Goal: Navigation & Orientation: Find specific page/section

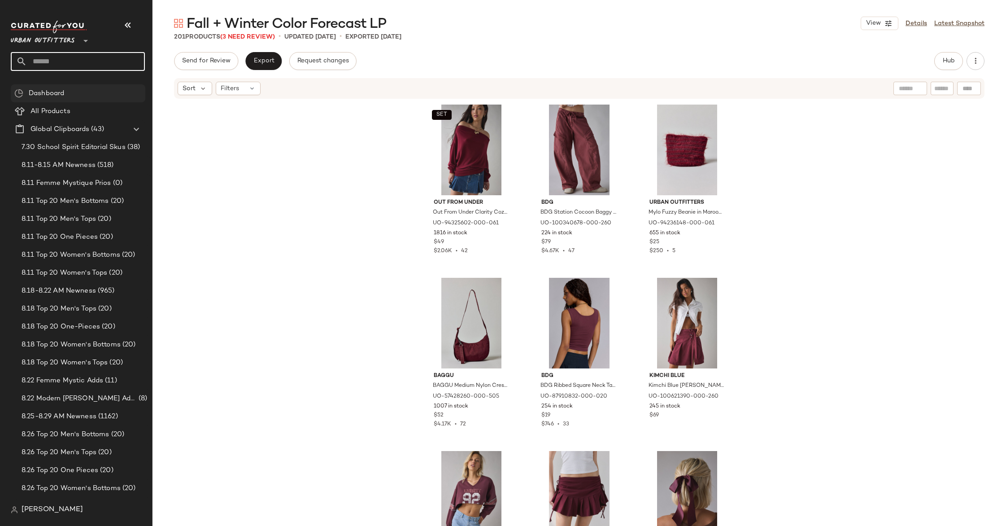
click at [70, 44] on span "Urban Outfitters" at bounding box center [43, 38] width 64 height 16
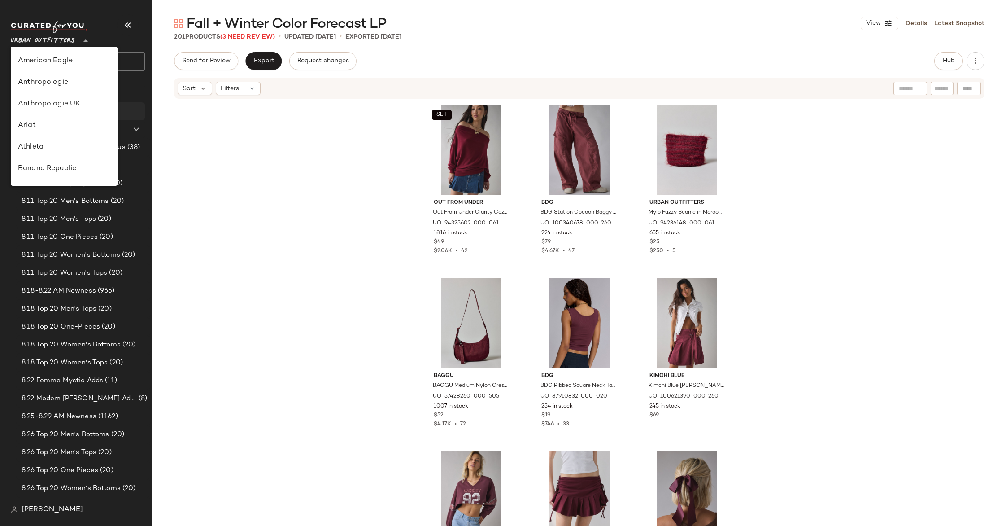
scroll to position [492, 0]
click at [76, 108] on div "Urban Outfitters UK" at bounding box center [64, 106] width 92 height 11
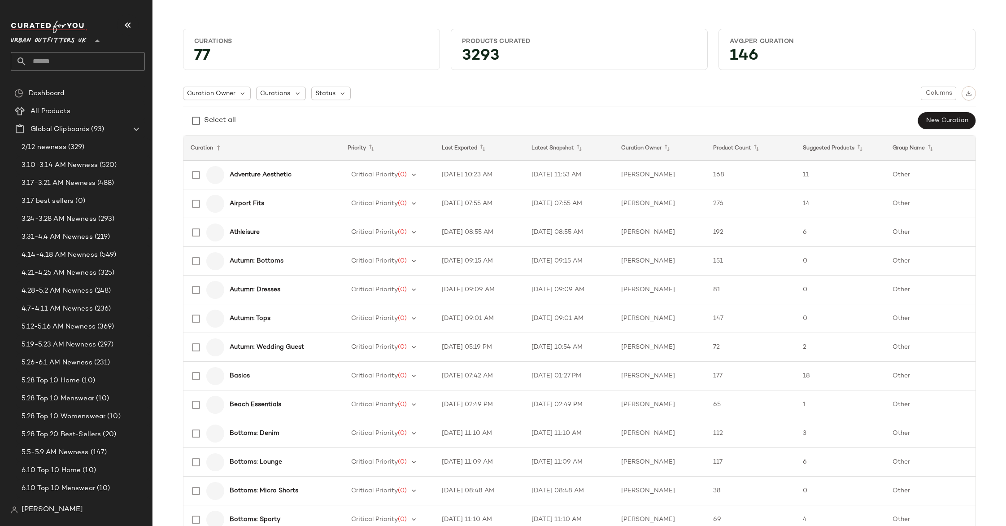
click at [61, 44] on span "Urban Outfitters UK" at bounding box center [49, 38] width 76 height 16
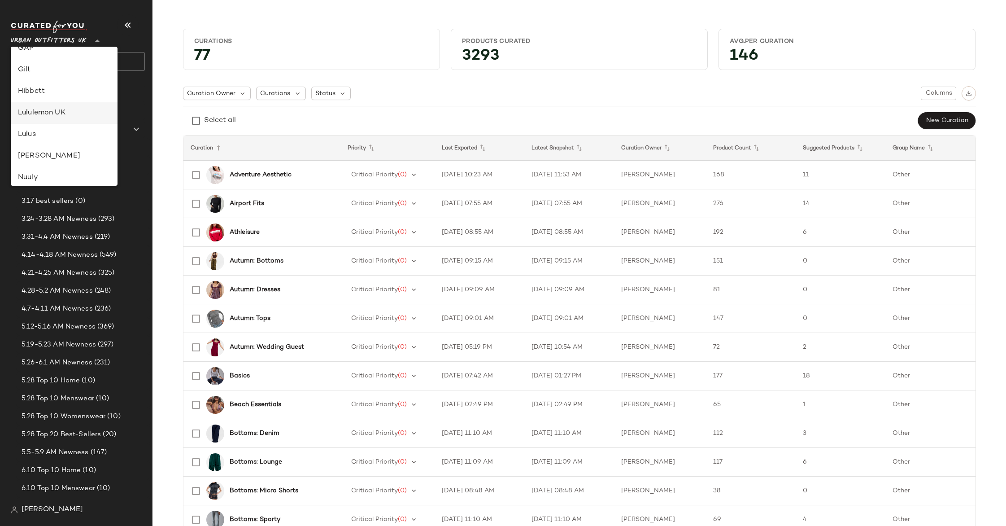
click at [66, 107] on div "Lululemon UK" at bounding box center [64, 113] width 107 height 22
type input "**"
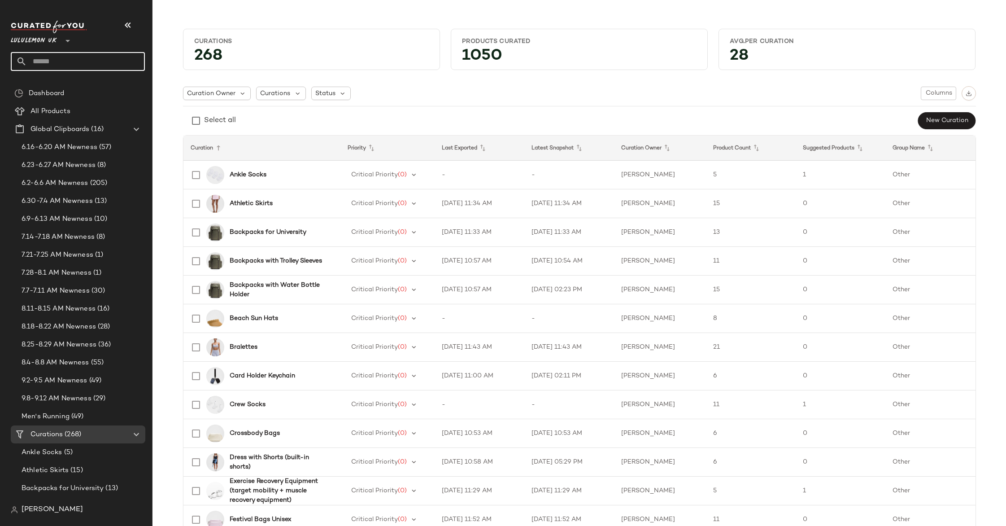
click at [45, 60] on input "text" at bounding box center [86, 61] width 118 height 19
type input "***"
click at [48, 87] on span "ch Sun Hats" at bounding box center [48, 87] width 36 height 9
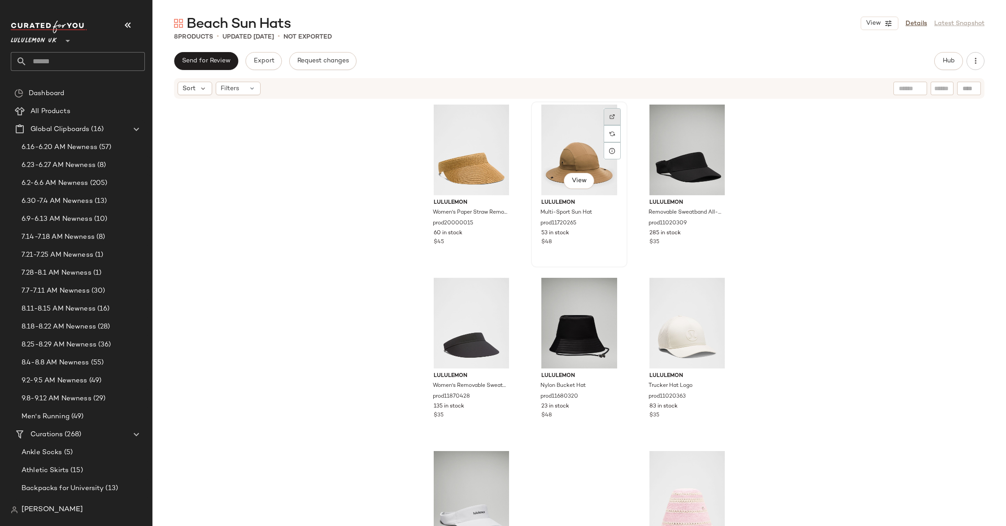
click at [608, 110] on div at bounding box center [612, 116] width 17 height 17
click at [720, 111] on div at bounding box center [720, 116] width 17 height 17
click at [502, 285] on div at bounding box center [504, 289] width 17 height 17
click at [717, 287] on img at bounding box center [719, 289] width 5 height 5
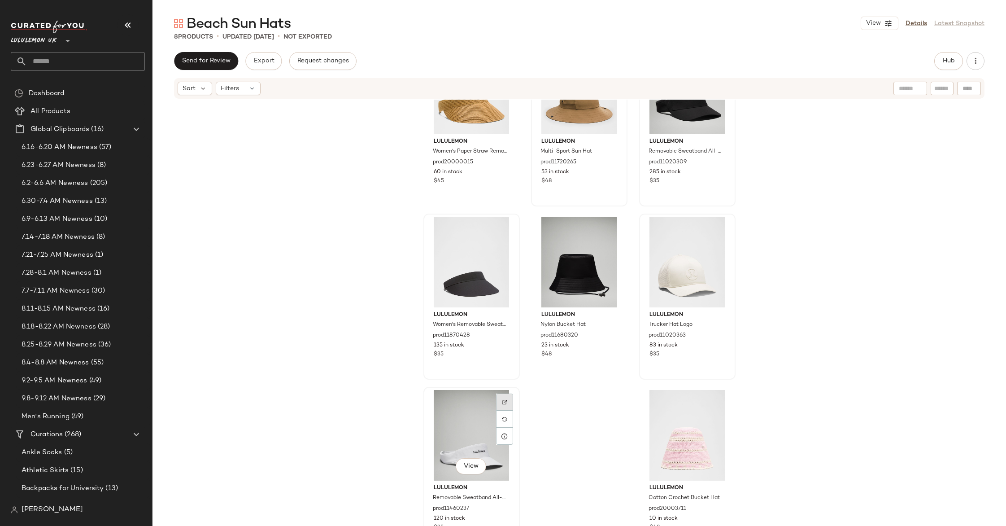
click at [502, 402] on img at bounding box center [504, 401] width 5 height 5
